Goal: Task Accomplishment & Management: Manage account settings

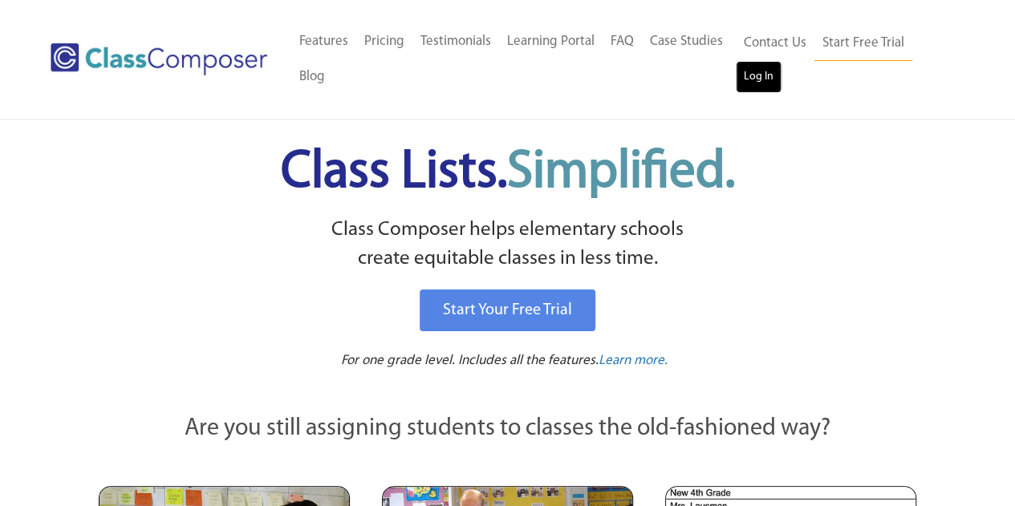
click at [751, 78] on link "Log In" at bounding box center [759, 77] width 46 height 32
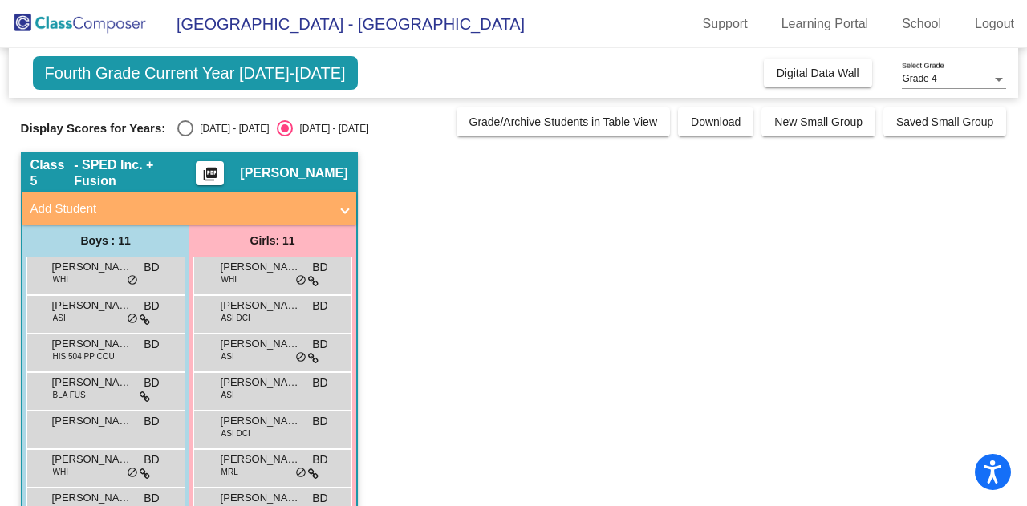
click at [187, 131] on div "Select an option" at bounding box center [185, 128] width 16 height 16
click at [185, 136] on input "[DATE] - [DATE]" at bounding box center [185, 136] width 1 height 1
radio input "true"
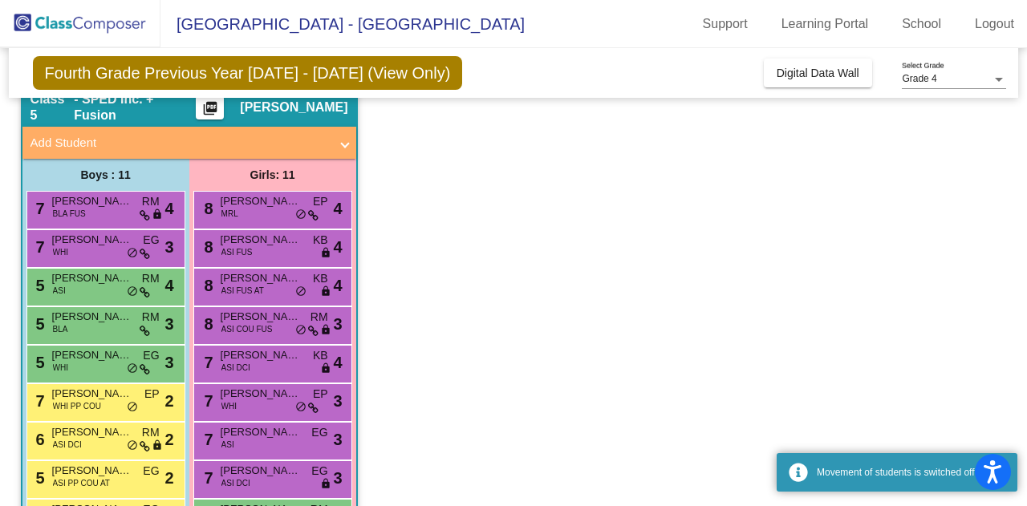
scroll to position [161, 0]
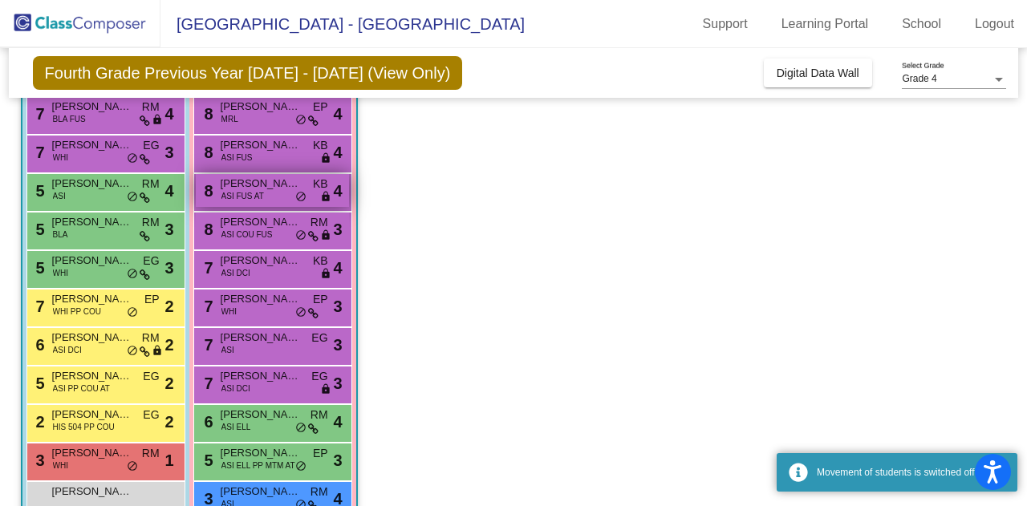
click at [250, 193] on span "ASI FUS AT" at bounding box center [243, 196] width 43 height 12
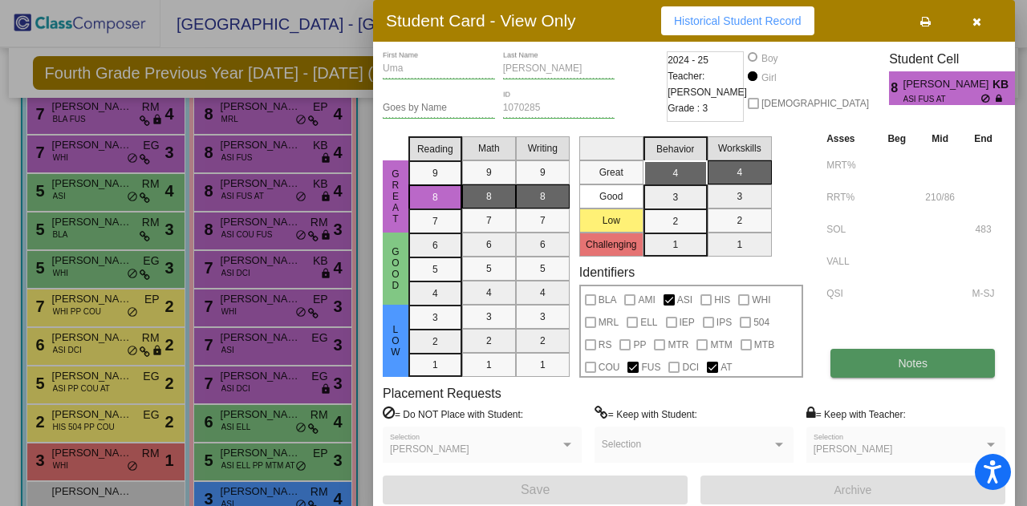
click at [953, 367] on button "Notes" at bounding box center [913, 363] width 165 height 29
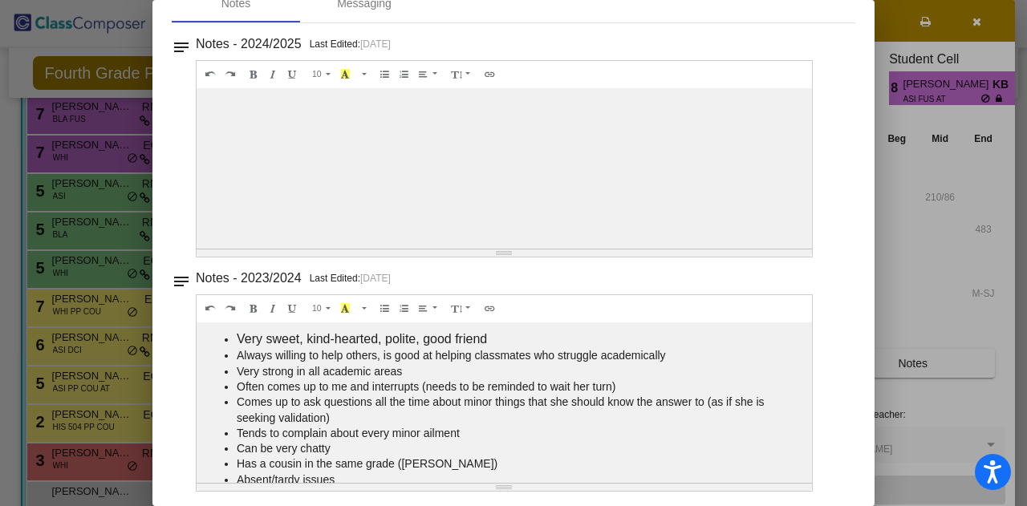
scroll to position [0, 0]
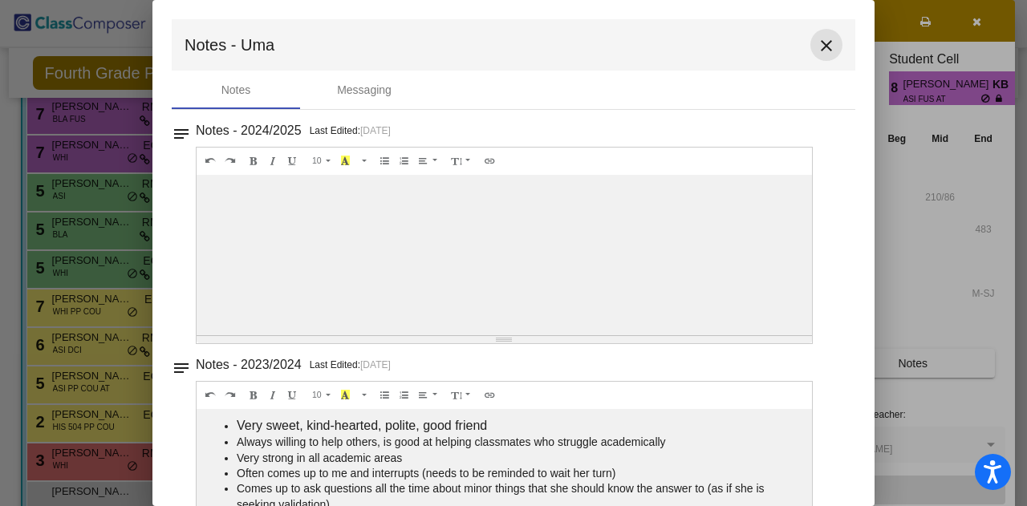
click at [821, 44] on mat-icon "close" at bounding box center [826, 45] width 19 height 19
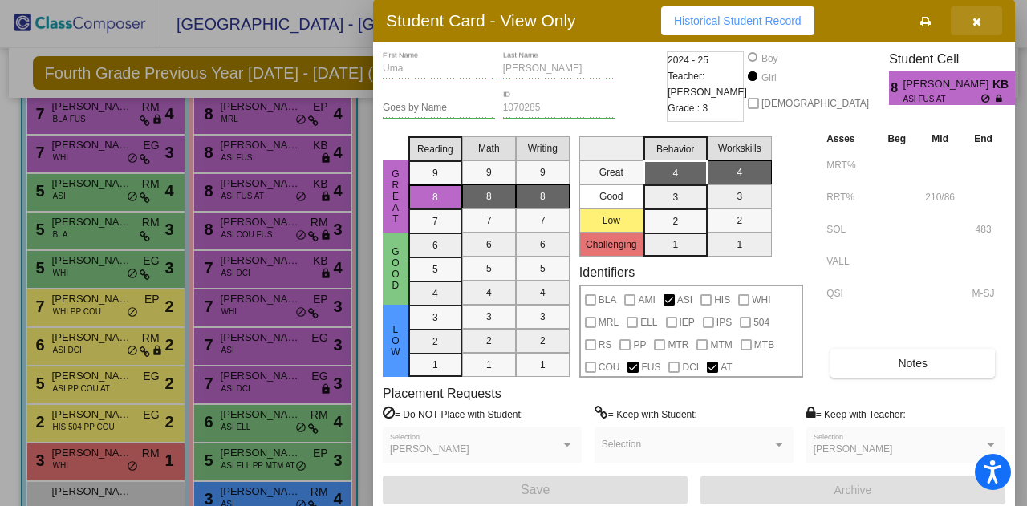
click at [971, 27] on button "button" at bounding box center [976, 20] width 51 height 29
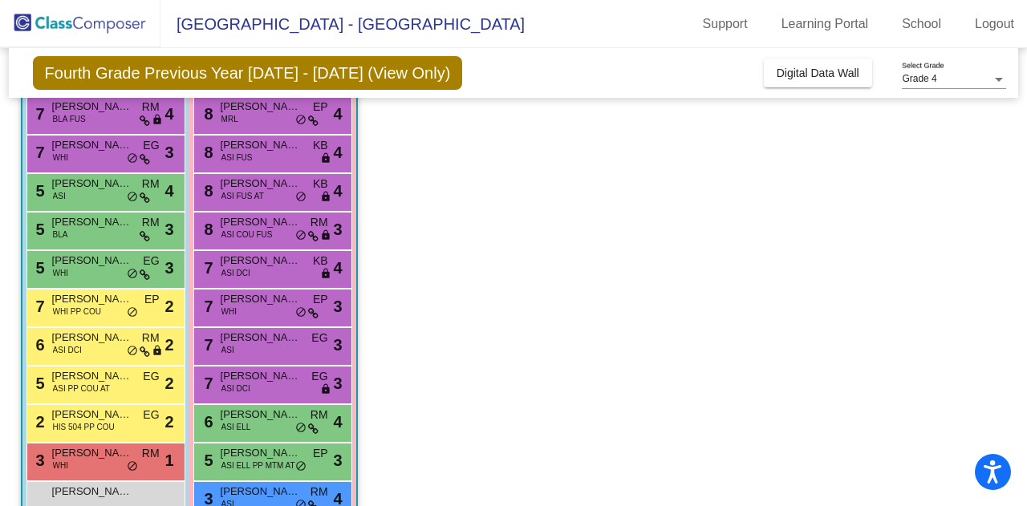
scroll to position [199, 0]
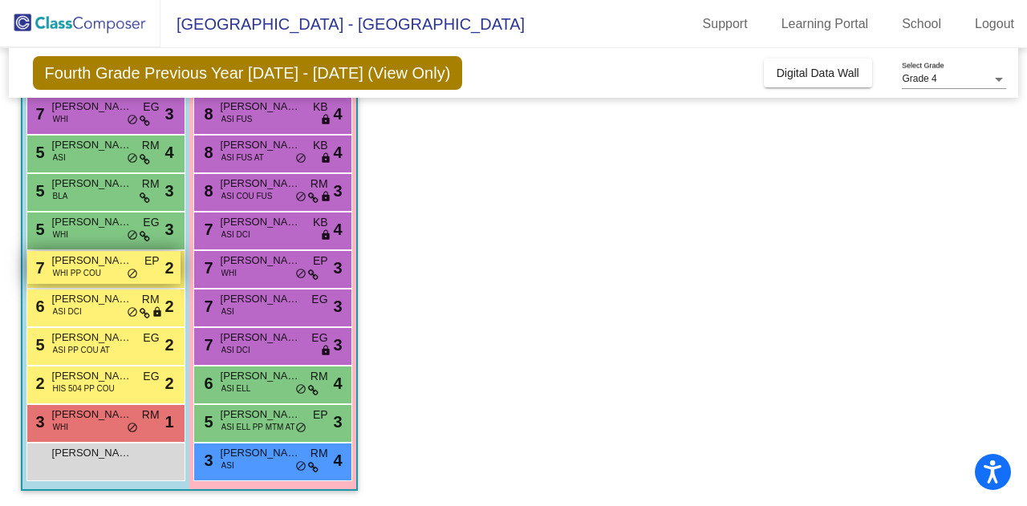
click at [80, 258] on span "[PERSON_NAME]" at bounding box center [92, 261] width 80 height 16
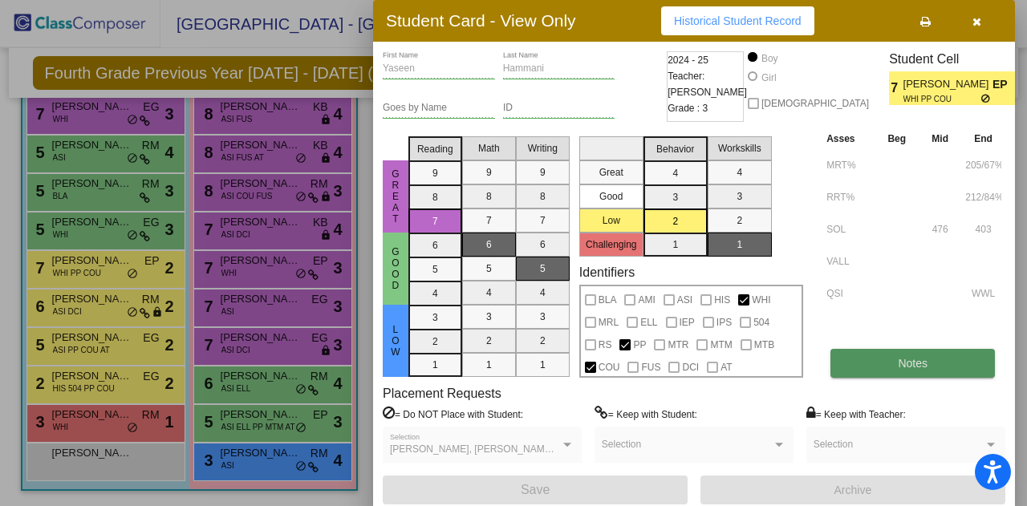
click at [858, 360] on button "Notes" at bounding box center [913, 363] width 165 height 29
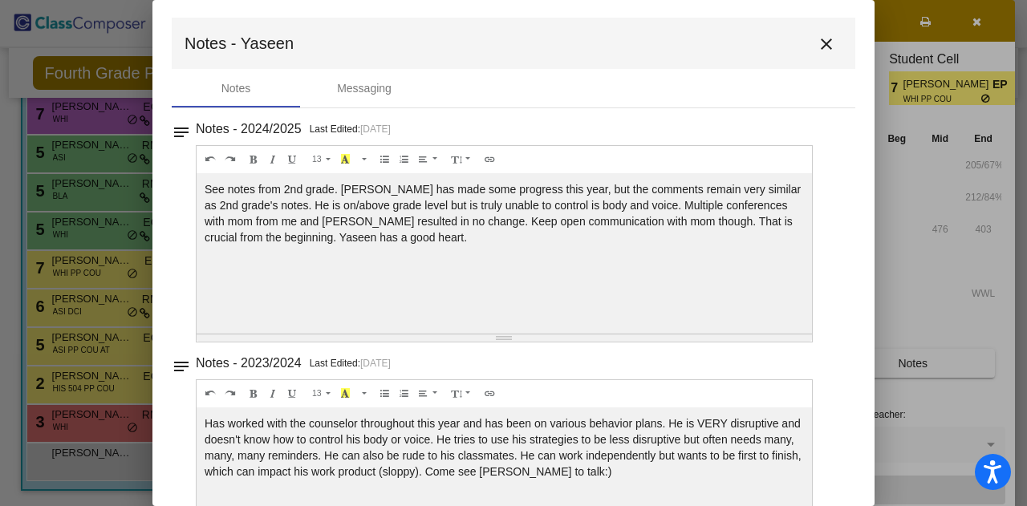
scroll to position [0, 0]
click at [822, 46] on mat-icon "close" at bounding box center [826, 45] width 19 height 19
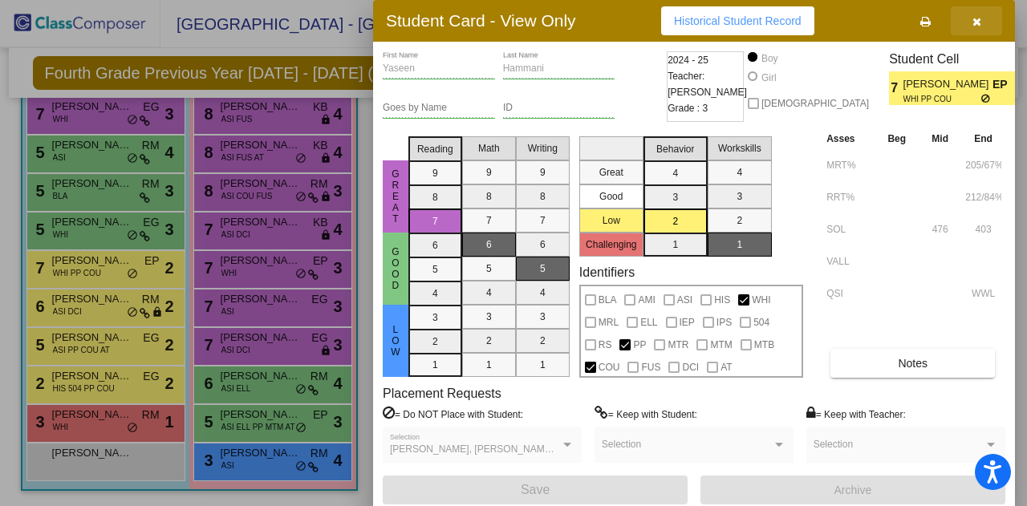
click at [984, 20] on button "button" at bounding box center [976, 20] width 51 height 29
